Goal: Task Accomplishment & Management: Complete application form

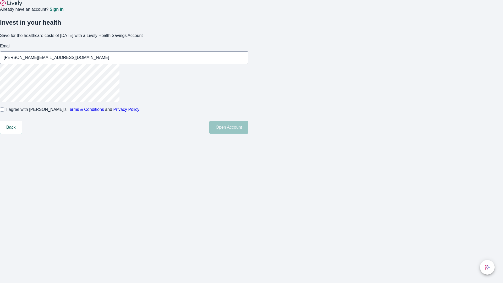
click at [4, 112] on input "I agree with Lively’s Terms & Conditions and Privacy Policy" at bounding box center [2, 109] width 4 height 4
checkbox input "true"
click at [248, 134] on button "Open Account" at bounding box center [228, 127] width 39 height 13
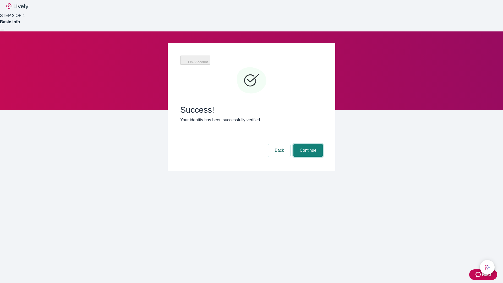
click at [307, 144] on button "Continue" at bounding box center [307, 150] width 29 height 13
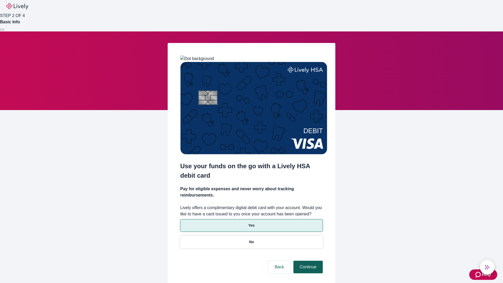
click at [251, 239] on p "No" at bounding box center [251, 241] width 5 height 5
click at [307, 261] on button "Continue" at bounding box center [307, 267] width 29 height 13
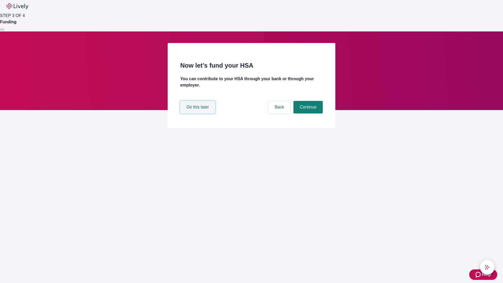
click at [198, 113] on button "Do this later" at bounding box center [197, 107] width 35 height 13
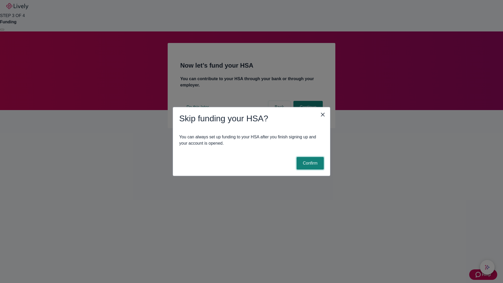
click at [309, 163] on button "Confirm" at bounding box center [309, 163] width 27 height 13
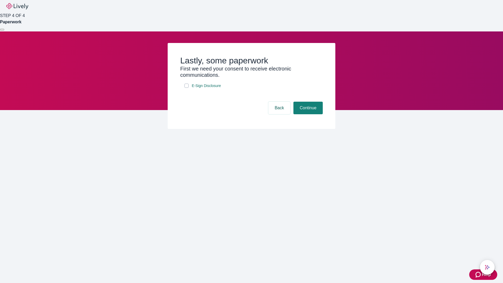
click at [186, 88] on input "E-Sign Disclosure" at bounding box center [186, 86] width 4 height 4
checkbox input "true"
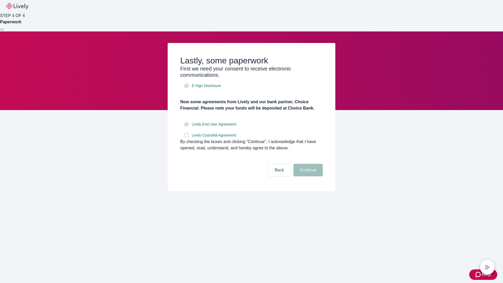
click at [186, 137] on input "Lively Custodial Agreement" at bounding box center [186, 135] width 4 height 4
checkbox input "true"
click at [307, 176] on button "Continue" at bounding box center [307, 170] width 29 height 13
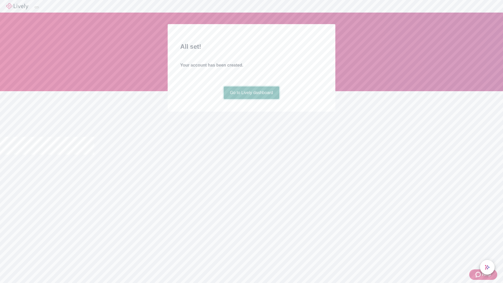
click at [251, 99] on link "Go to Lively dashboard" at bounding box center [252, 92] width 56 height 13
